Goal: Navigation & Orientation: Find specific page/section

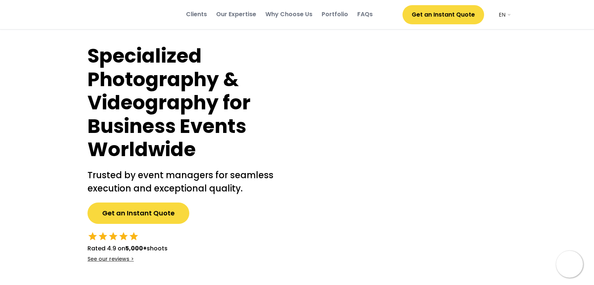
select select ""en""
